Goal: Task Accomplishment & Management: Use online tool/utility

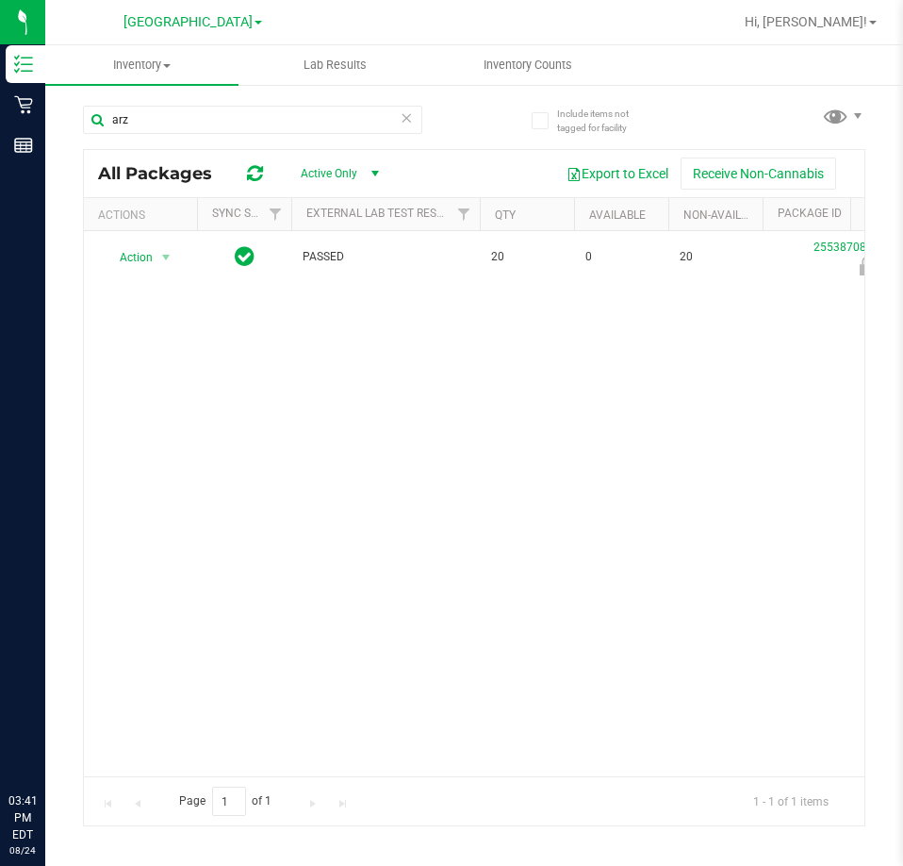
click at [140, 108] on input "arz" at bounding box center [252, 120] width 339 height 28
type input "gpen"
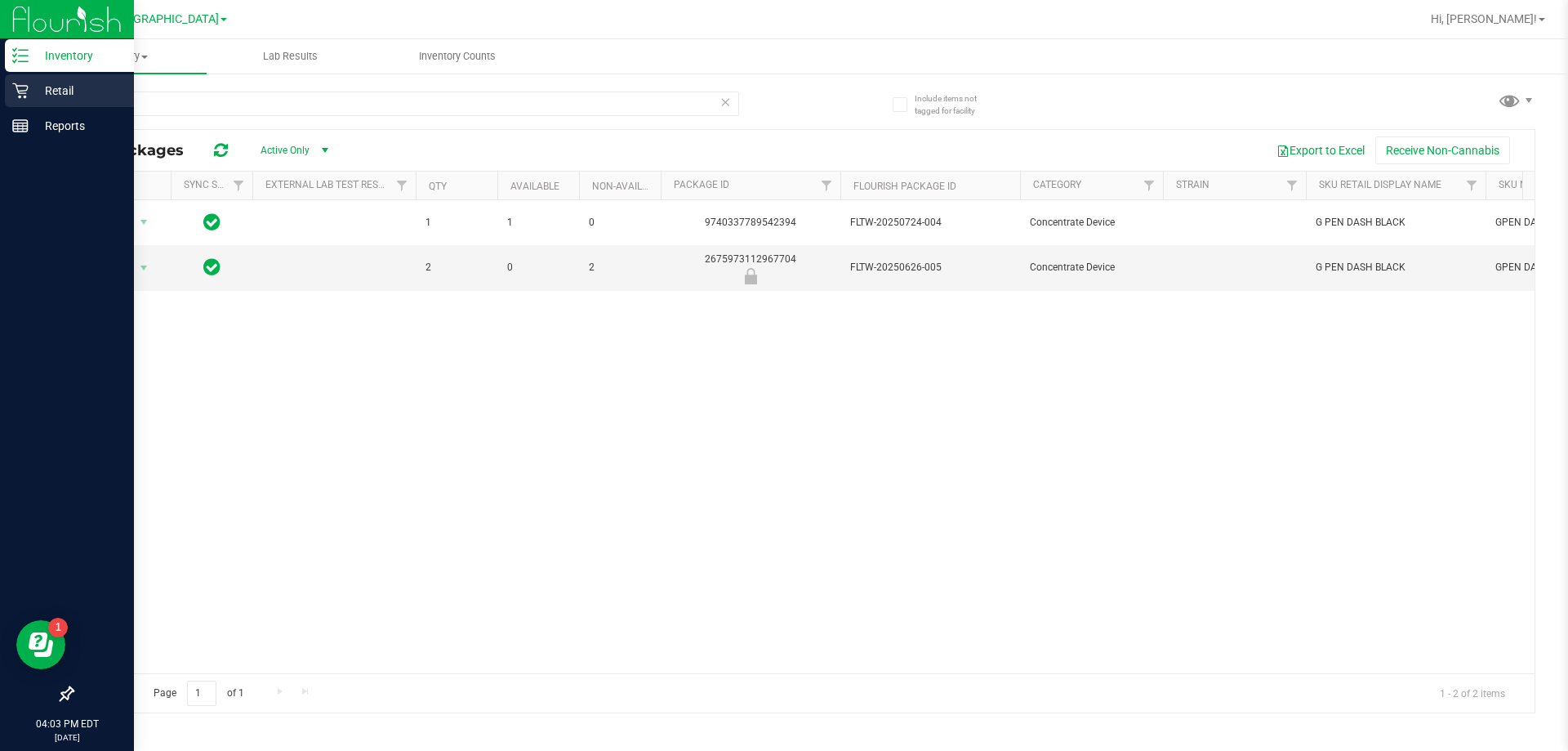
click at [64, 88] on p "Retail" at bounding box center [77, 90] width 98 height 20
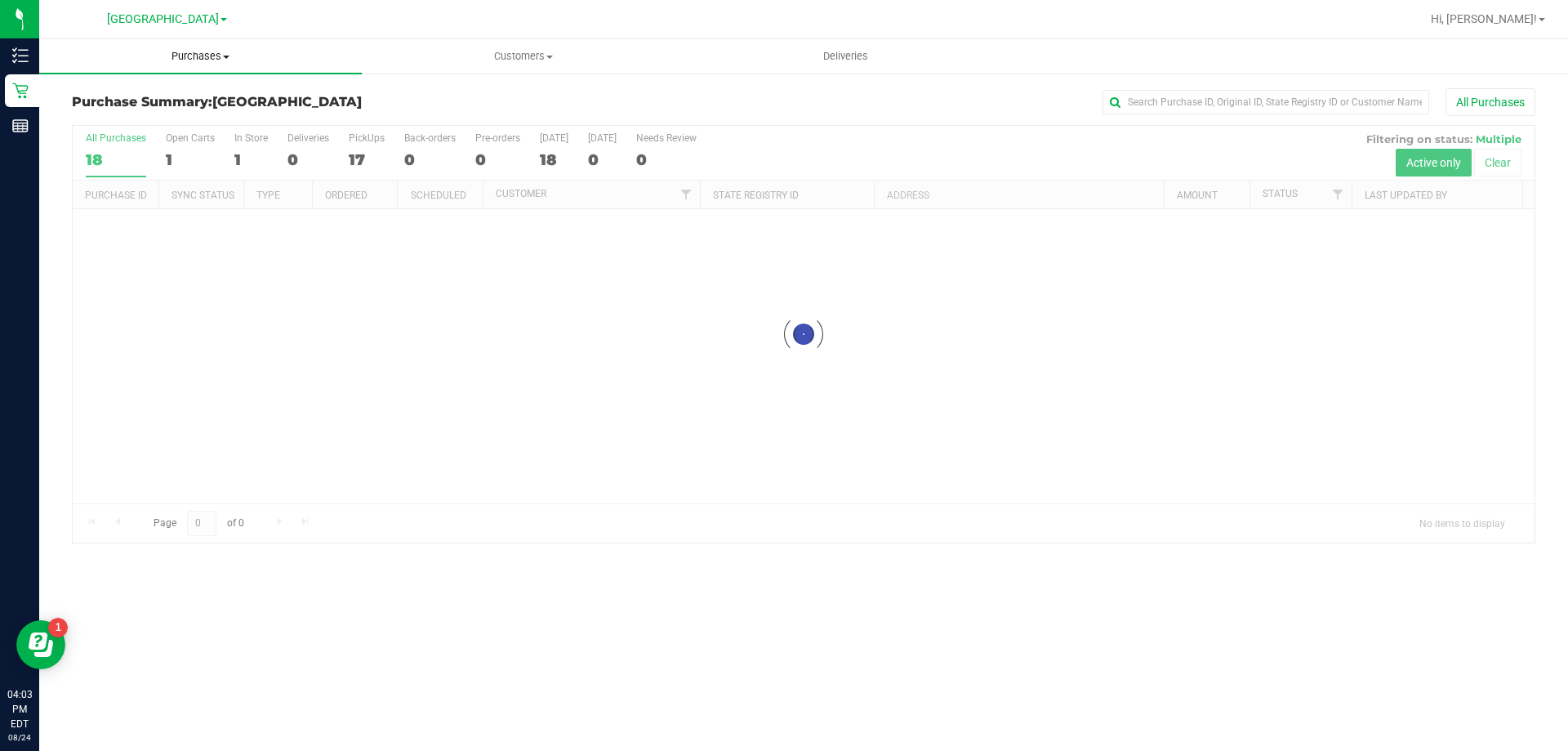
click at [193, 61] on span "Purchases" at bounding box center [200, 56] width 322 height 15
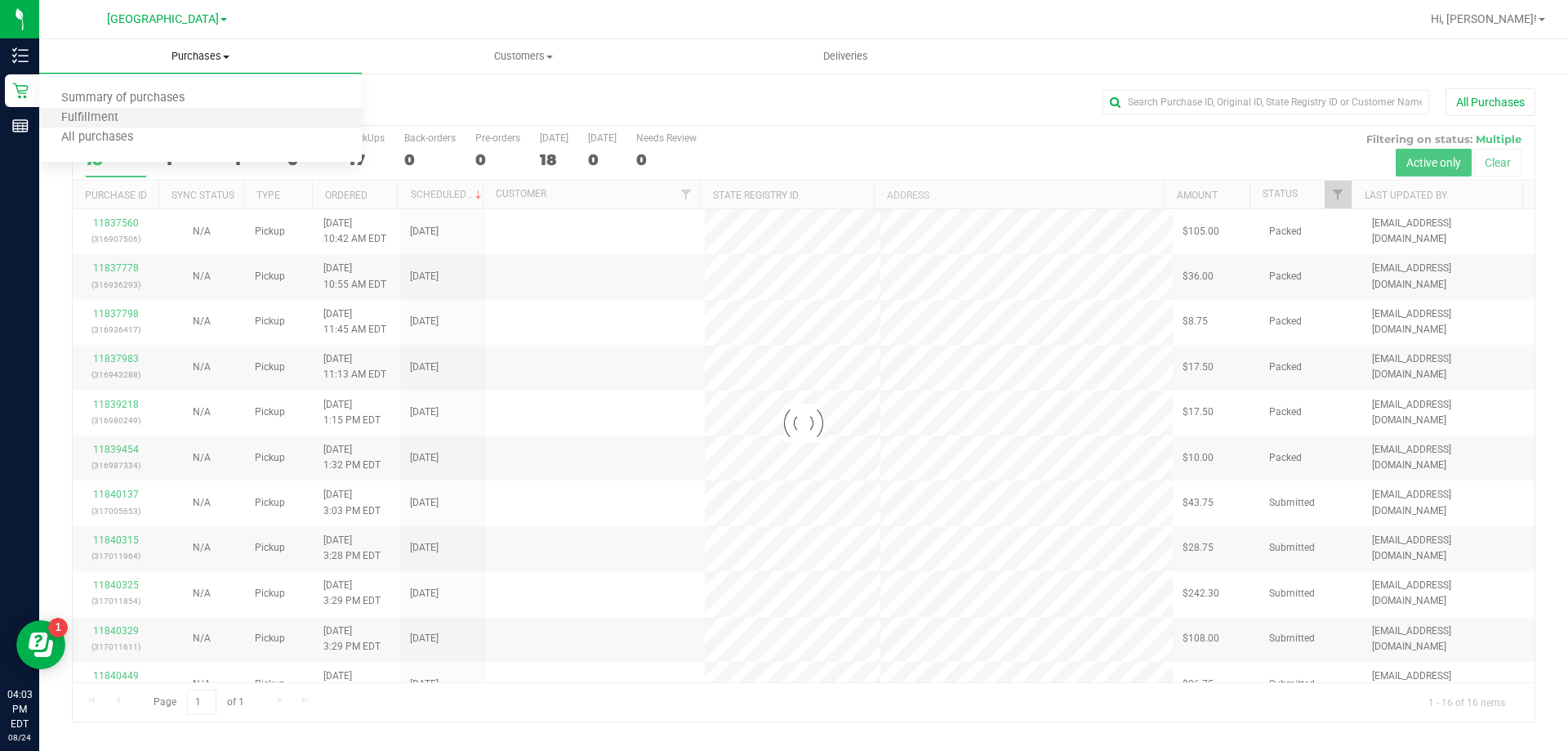
click at [94, 108] on li "Fulfillment" at bounding box center [200, 118] width 322 height 20
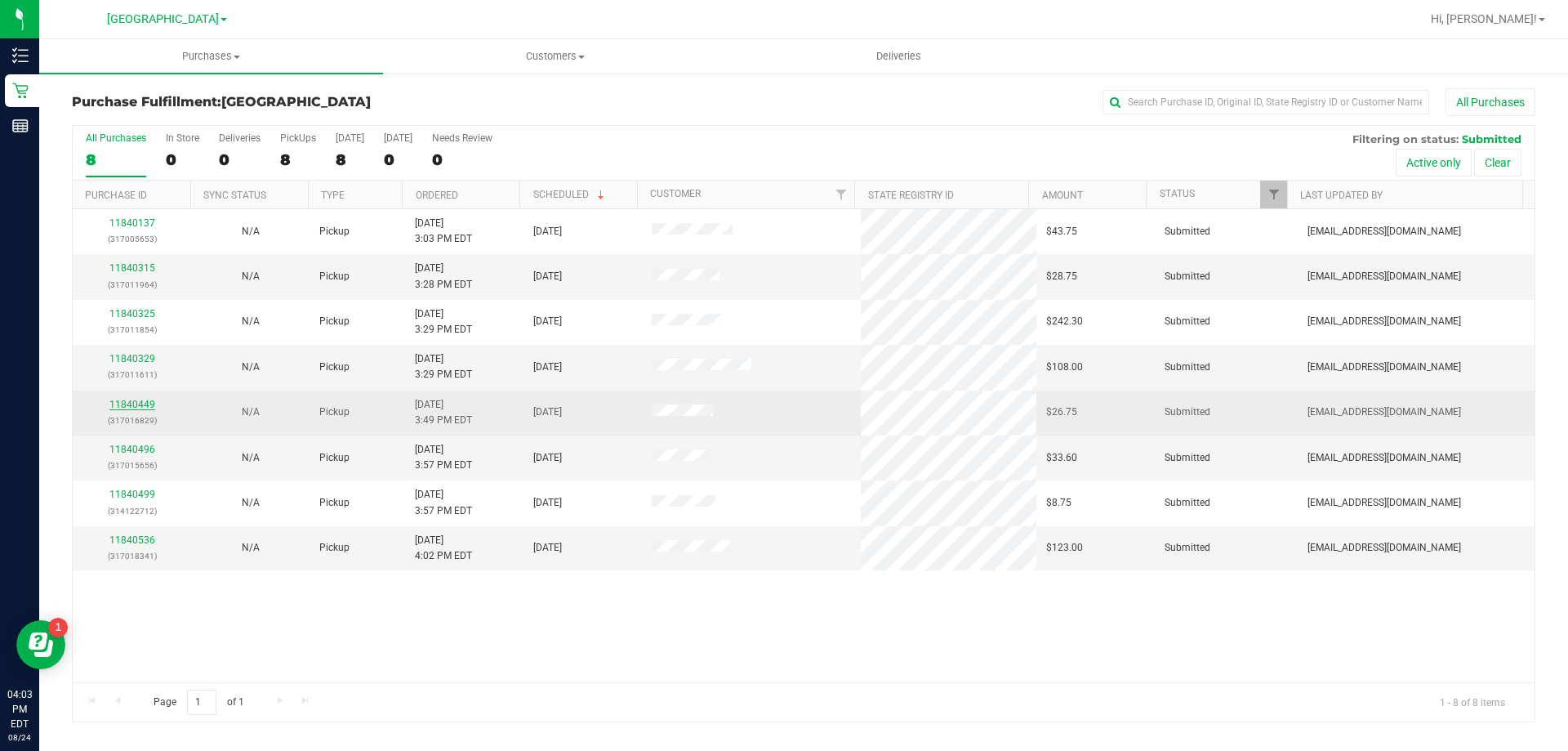
click at [136, 401] on link "11840449" at bounding box center [132, 404] width 46 height 11
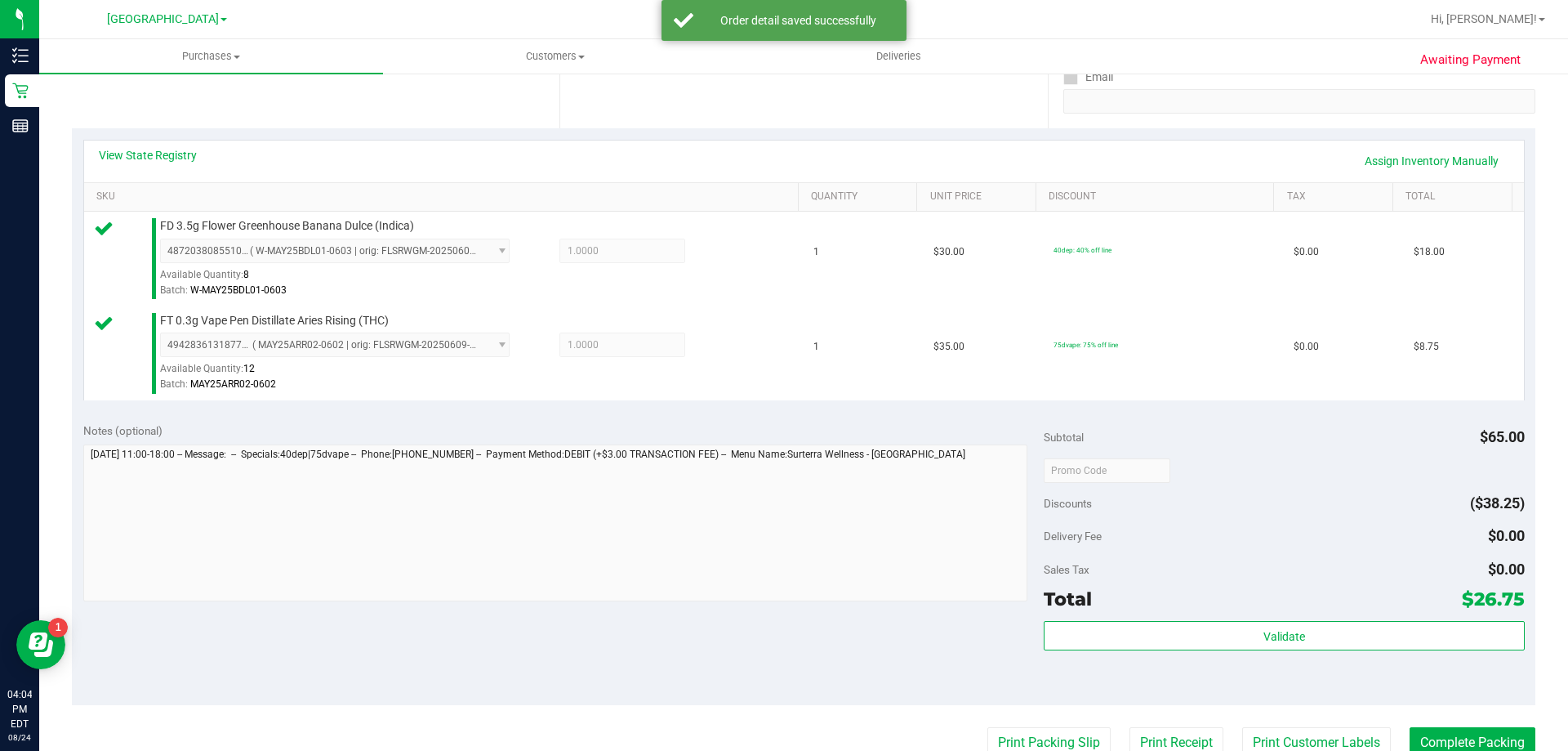
scroll to position [327, 0]
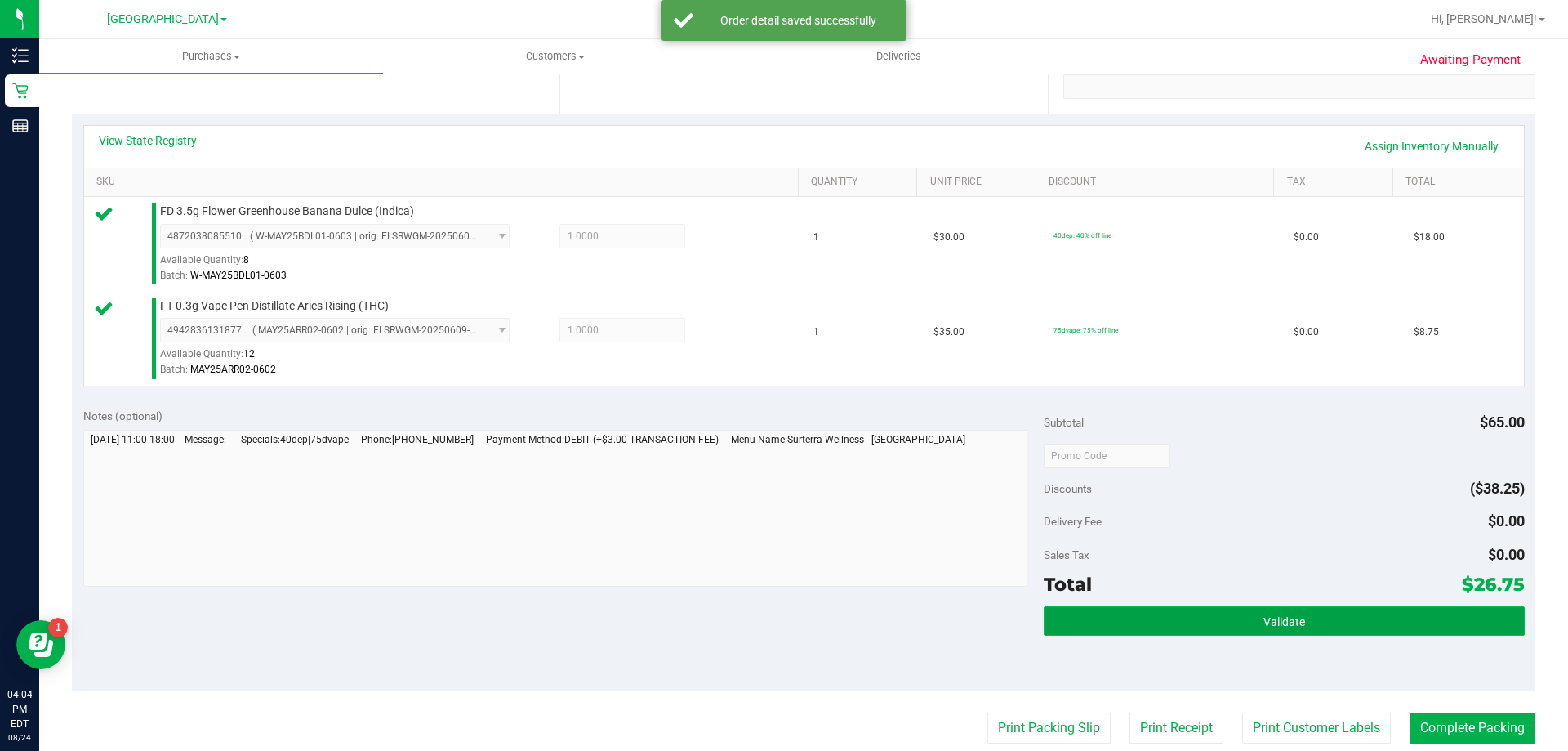
click at [781, 612] on button "Validate" at bounding box center [1283, 621] width 480 height 29
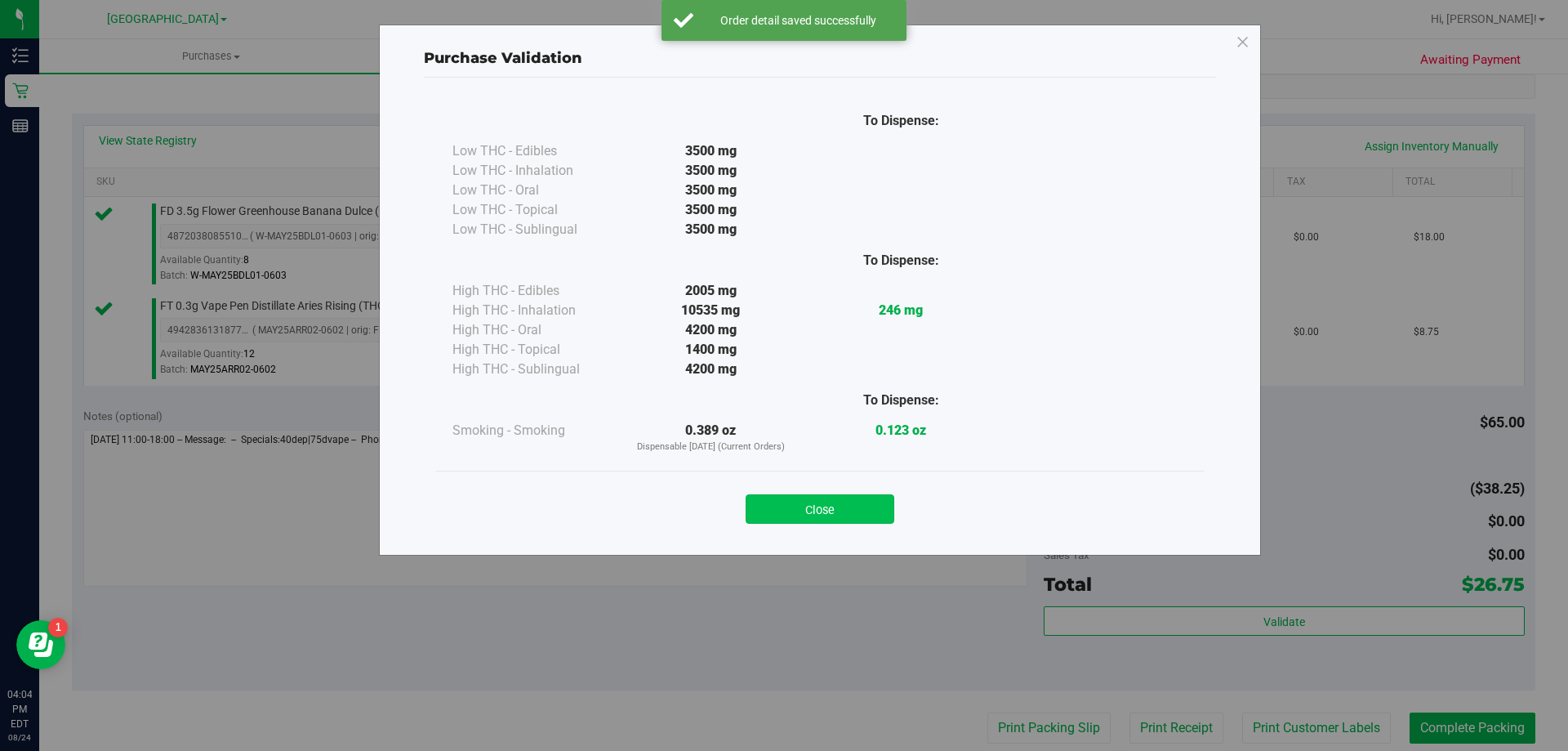
click at [781, 510] on button "Close" at bounding box center [820, 509] width 149 height 29
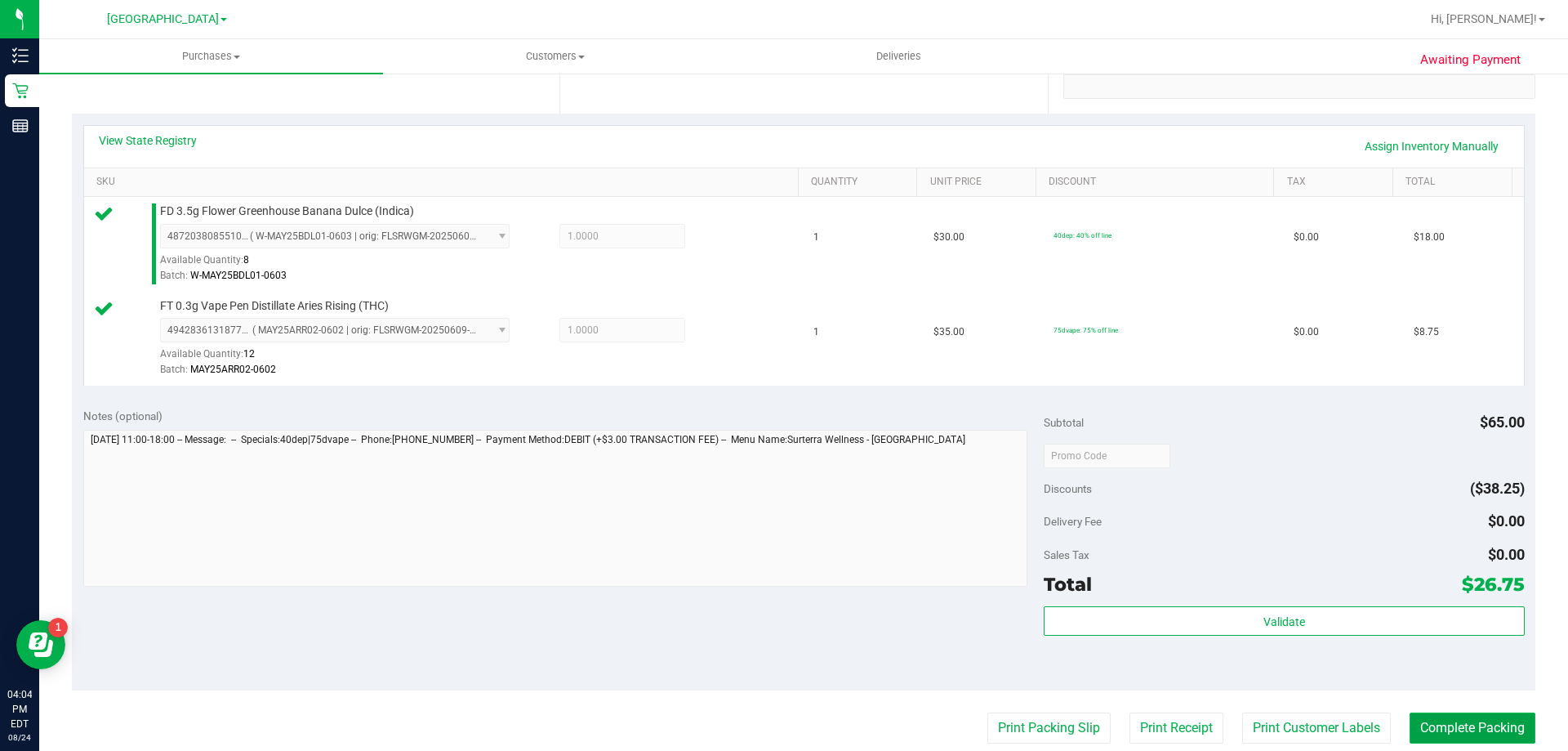
click at [781, 722] on button "Complete Packing" at bounding box center [1472, 728] width 126 height 31
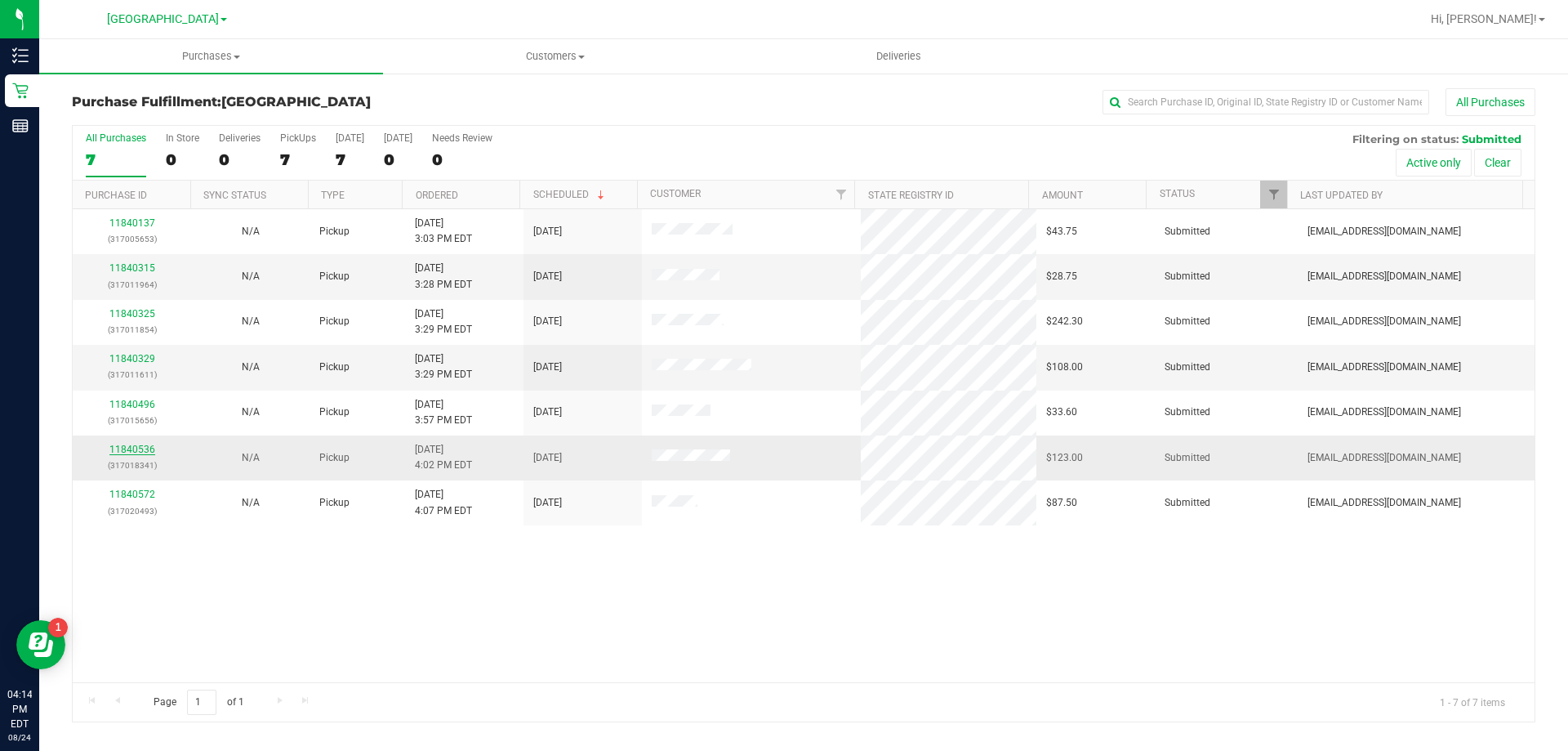
click at [137, 445] on link "11840536" at bounding box center [132, 449] width 46 height 11
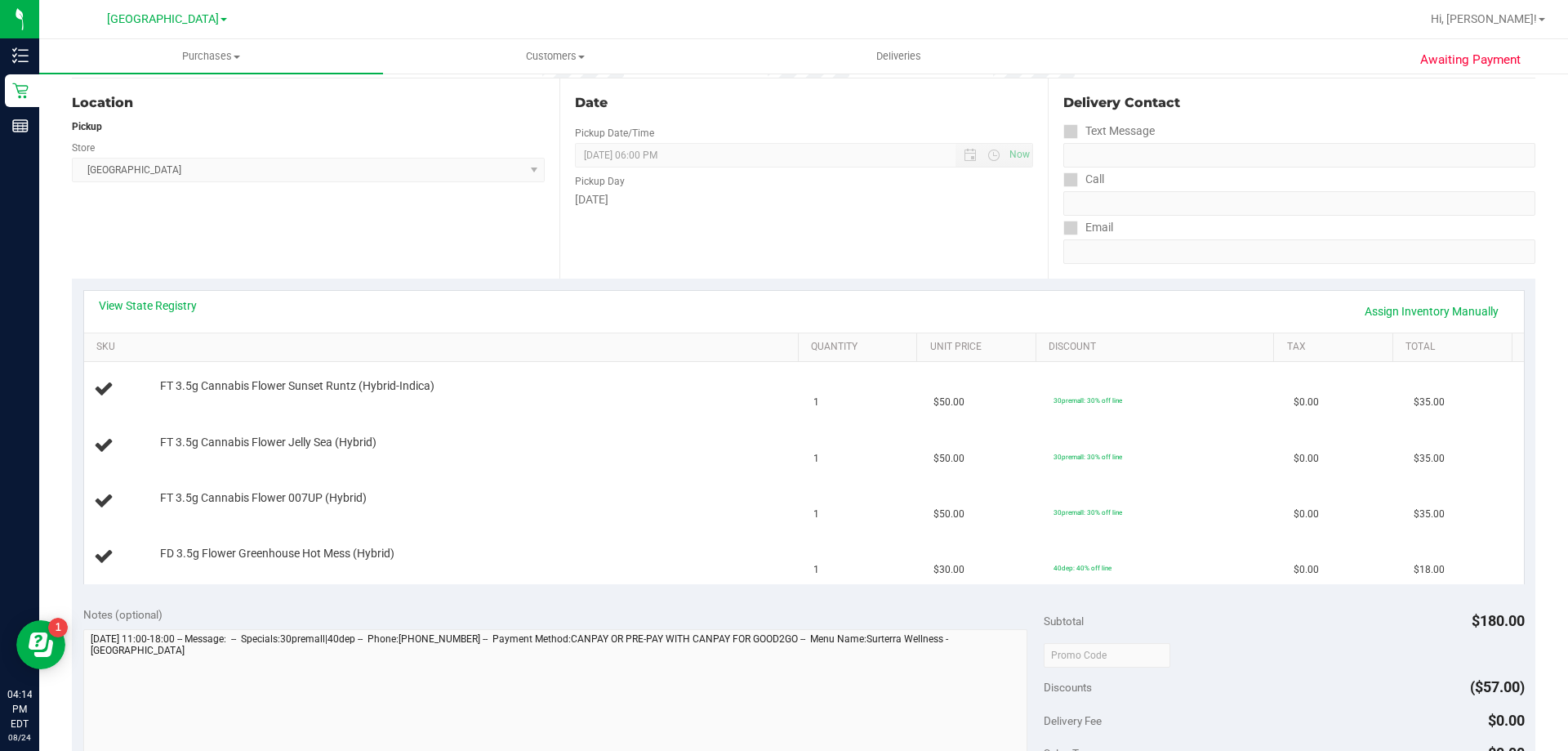
scroll to position [164, 0]
